Goal: Check status: Check status

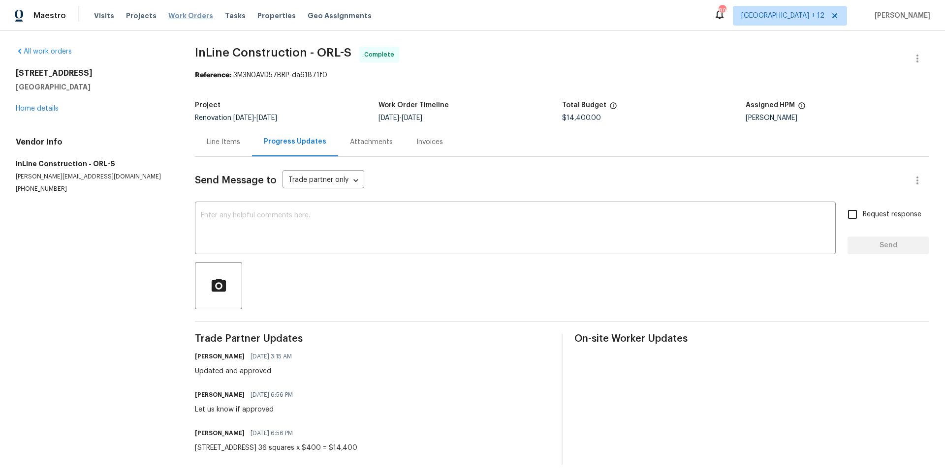
click at [197, 15] on span "Work Orders" at bounding box center [190, 16] width 45 height 10
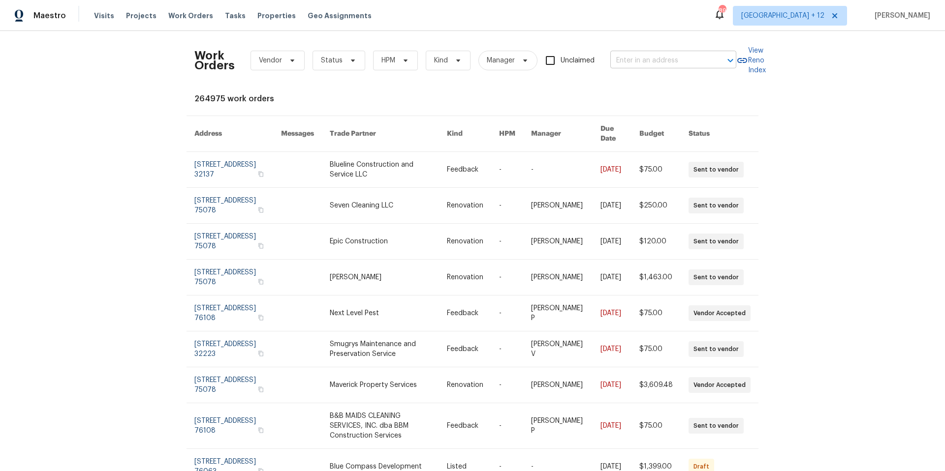
click at [686, 58] on input "text" at bounding box center [659, 60] width 98 height 15
type input "51 [PERSON_NAME]"
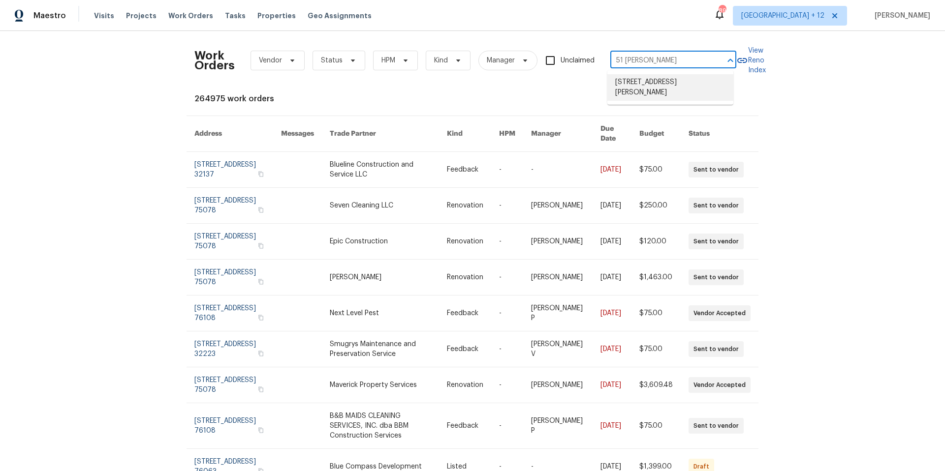
click at [690, 90] on li "[STREET_ADDRESS][PERSON_NAME]" at bounding box center [670, 87] width 126 height 27
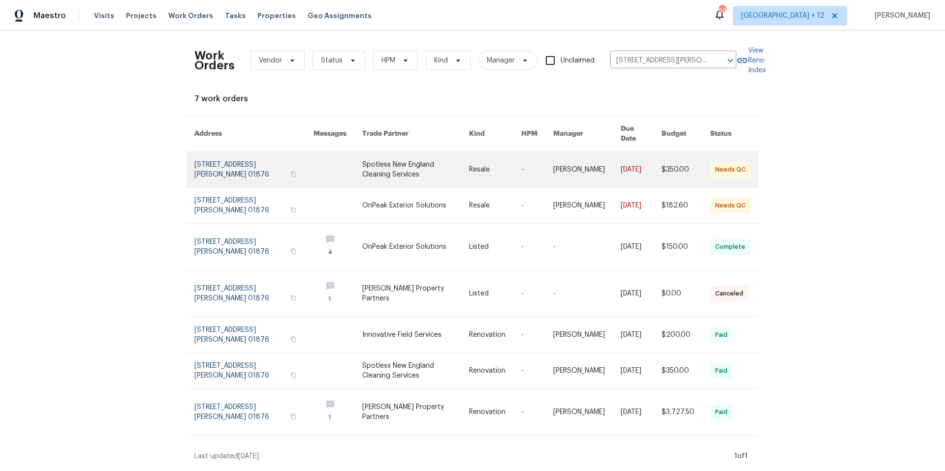
click at [194, 165] on link at bounding box center [253, 169] width 119 height 35
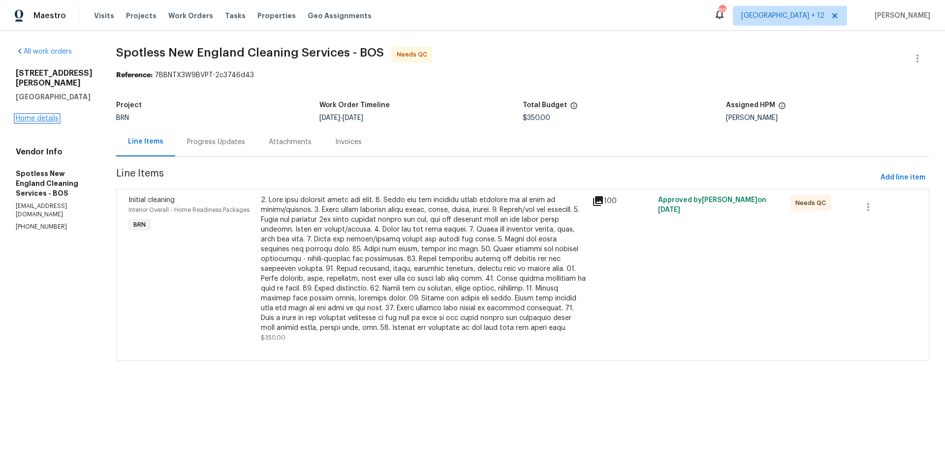
click at [21, 115] on link "Home details" at bounding box center [37, 118] width 43 height 7
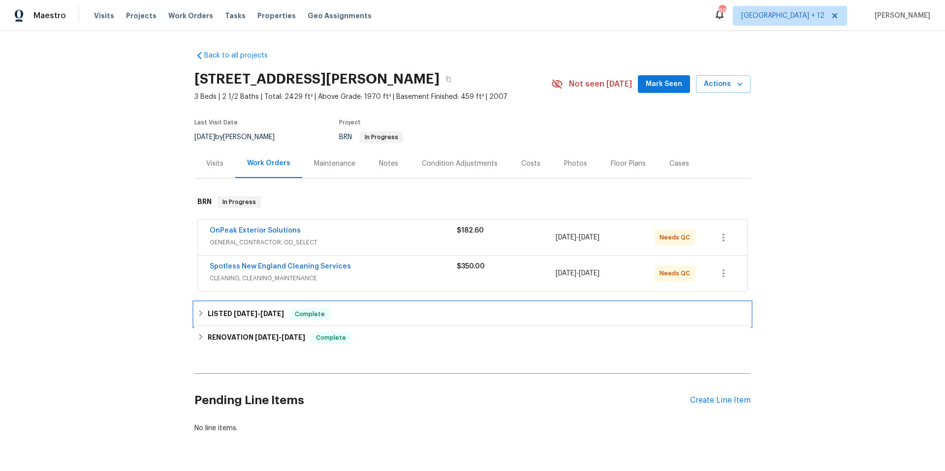
click at [194, 315] on div "LISTED [DATE] - [DATE] Complete" at bounding box center [472, 315] width 556 height 24
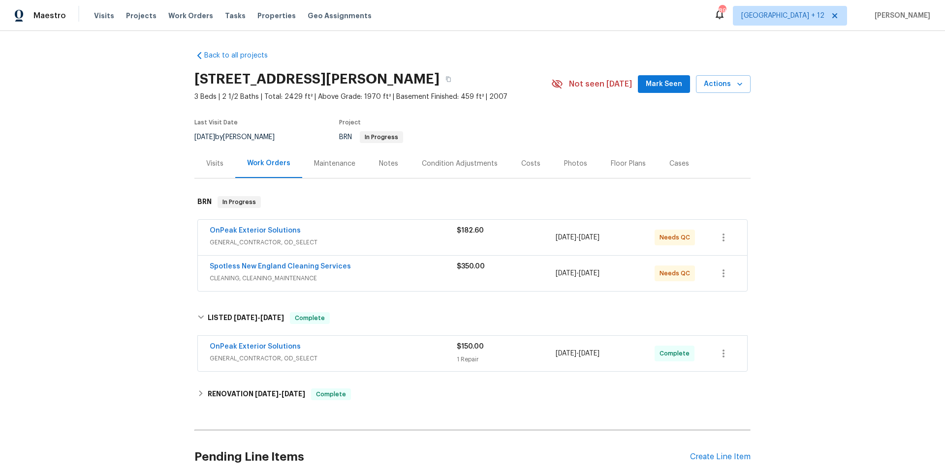
click at [309, 356] on span "GENERAL_CONTRACTOR, OD_SELECT" at bounding box center [333, 359] width 247 height 10
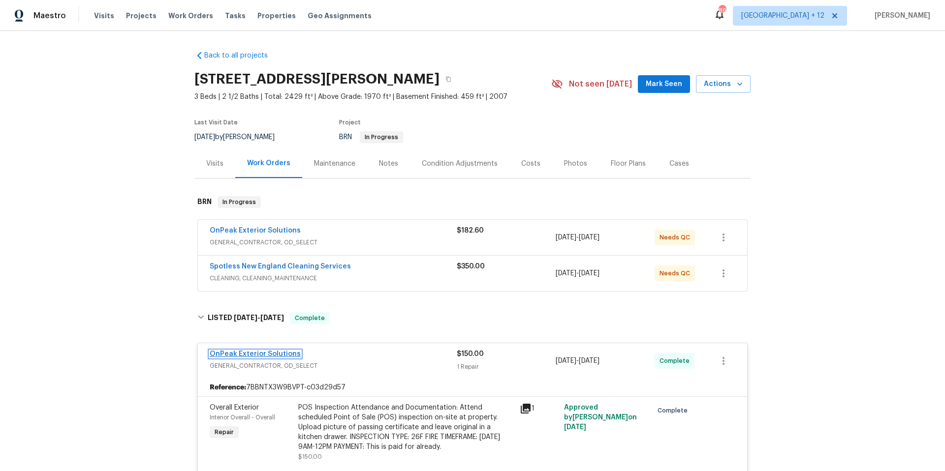
click at [243, 354] on link "OnPeak Exterior Solutions" at bounding box center [255, 354] width 91 height 7
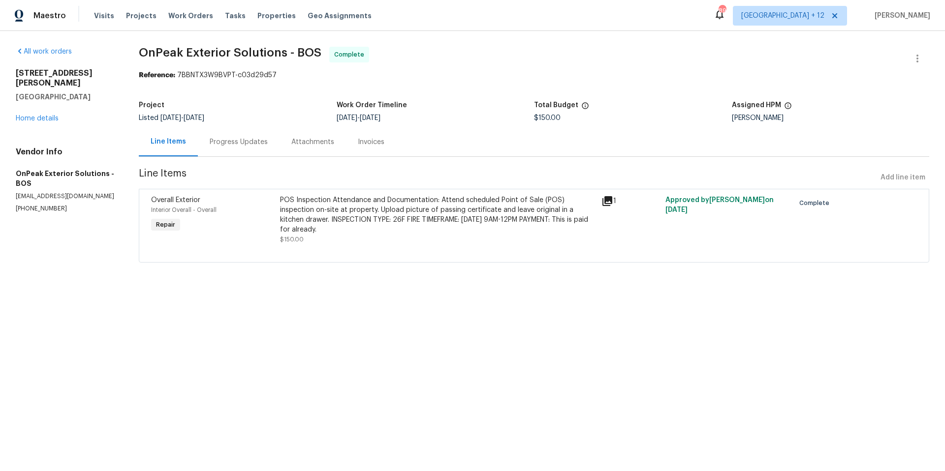
click at [241, 142] on div "Progress Updates" at bounding box center [239, 142] width 58 height 10
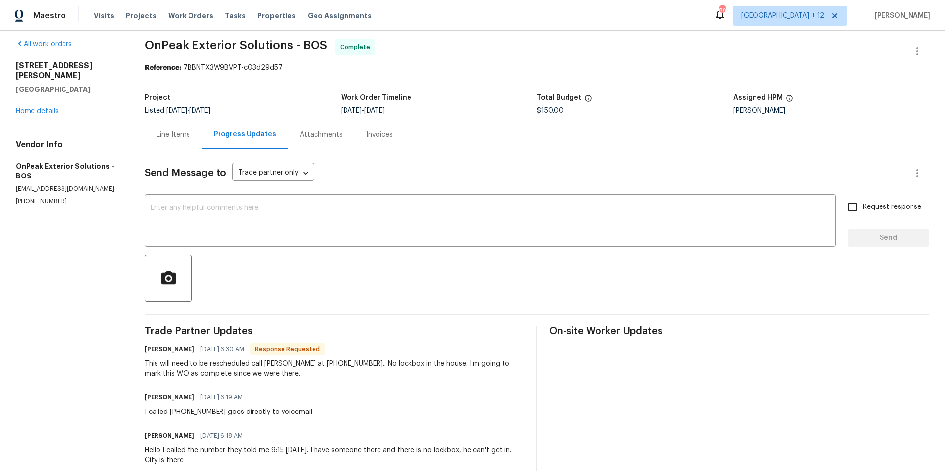
scroll to position [10, 0]
